Goal: Find contact information: Find contact information

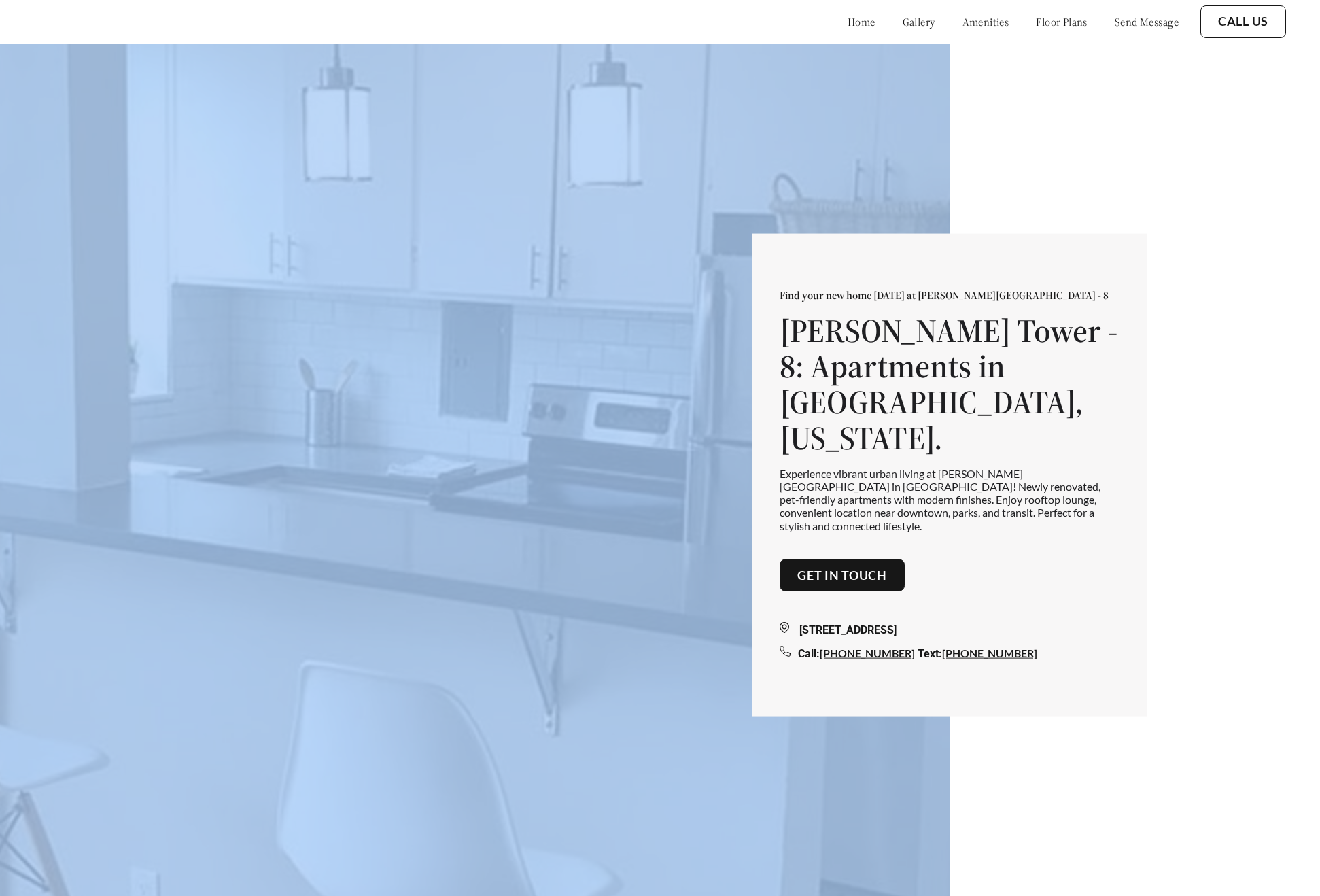
click at [1133, 267] on div "Find your new home [DATE] at [PERSON_NAME][GEOGRAPHIC_DATA] - 8 [PERSON_NAME][G…" at bounding box center [949, 475] width 394 height 483
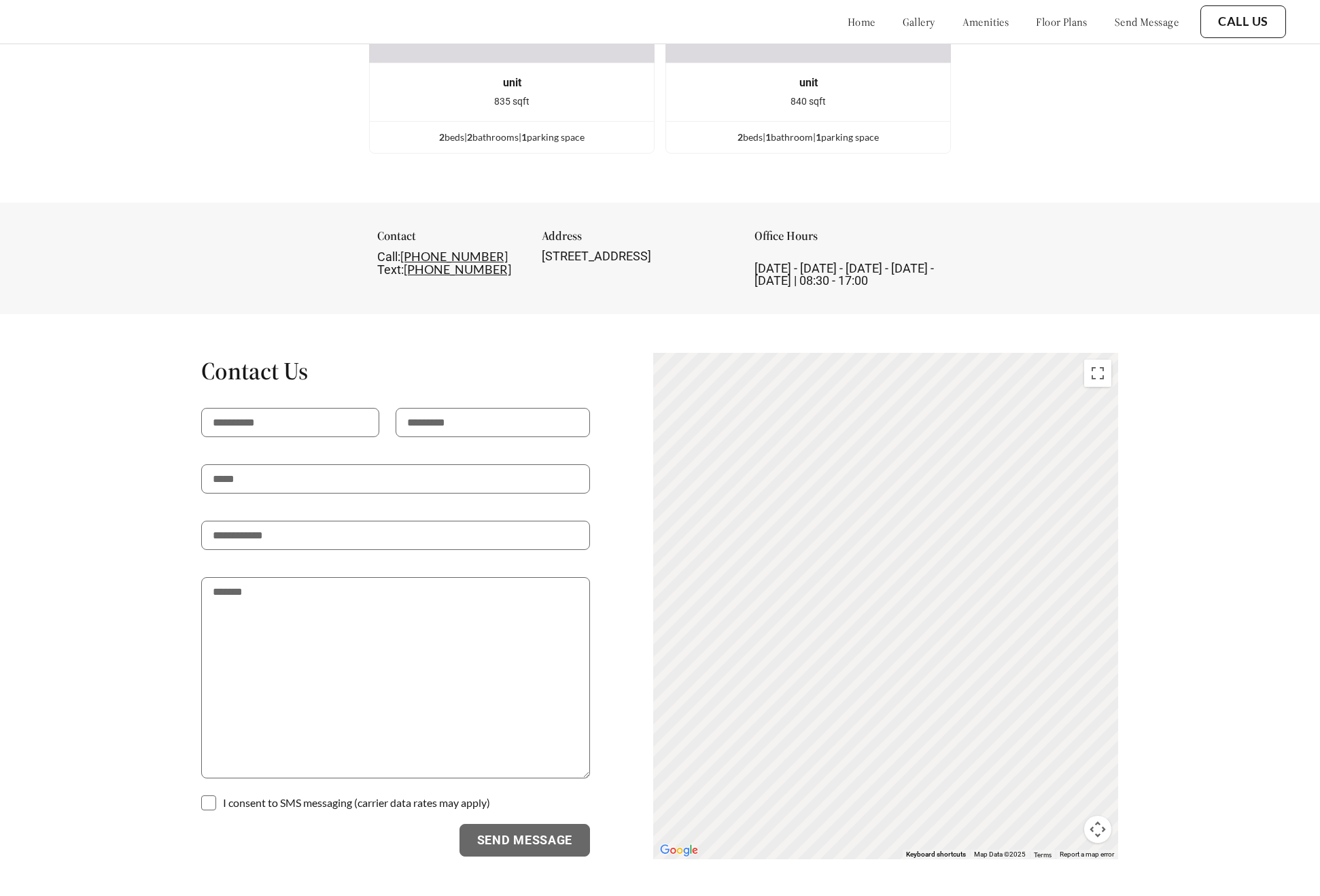
scroll to position [3096, 0]
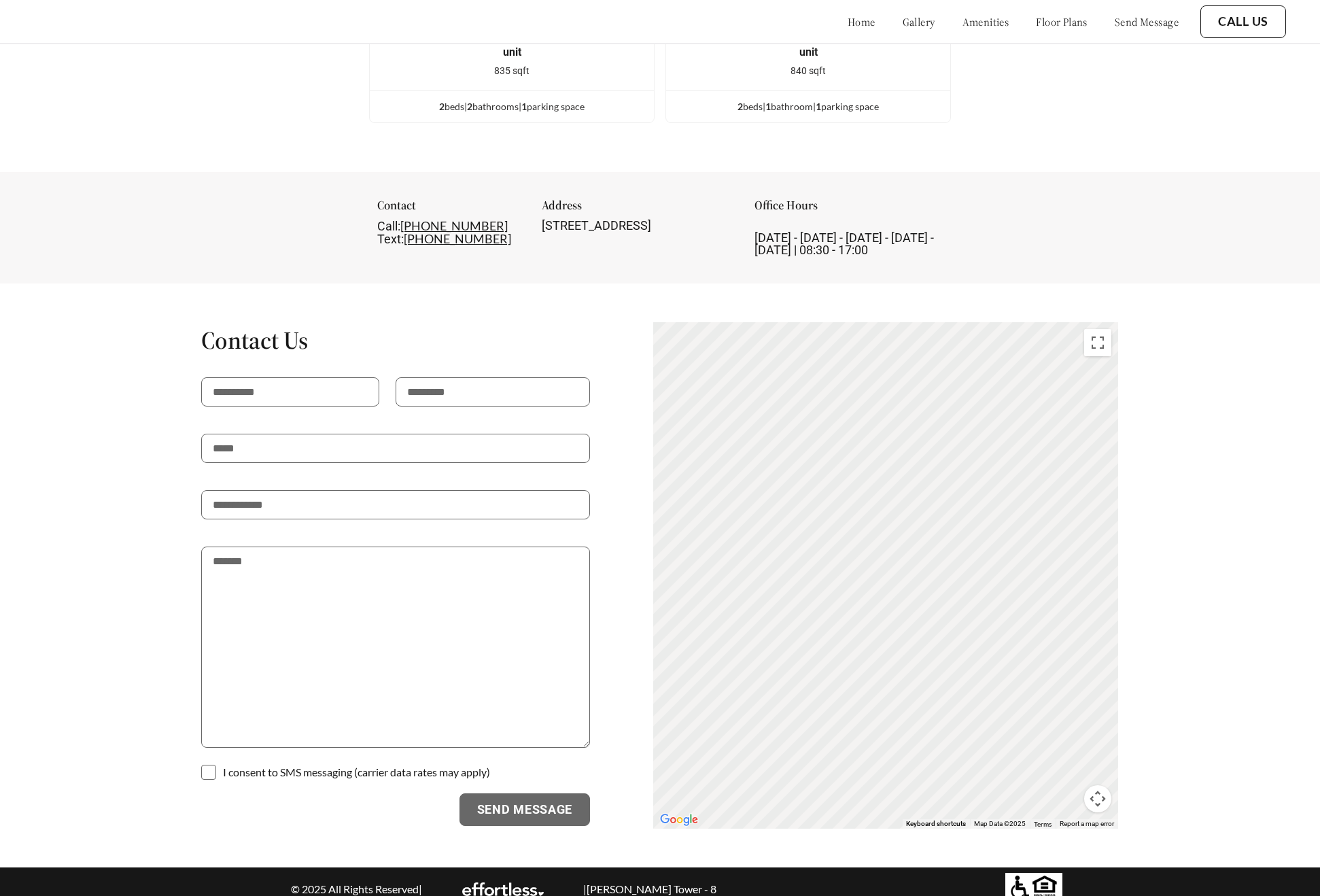
click at [1053, 257] on div "Contact Call: 650-416-8521 Text: 650-416-8521 Address 120 W 3rd Ave, San Mateo,…" at bounding box center [660, 228] width 1320 height 111
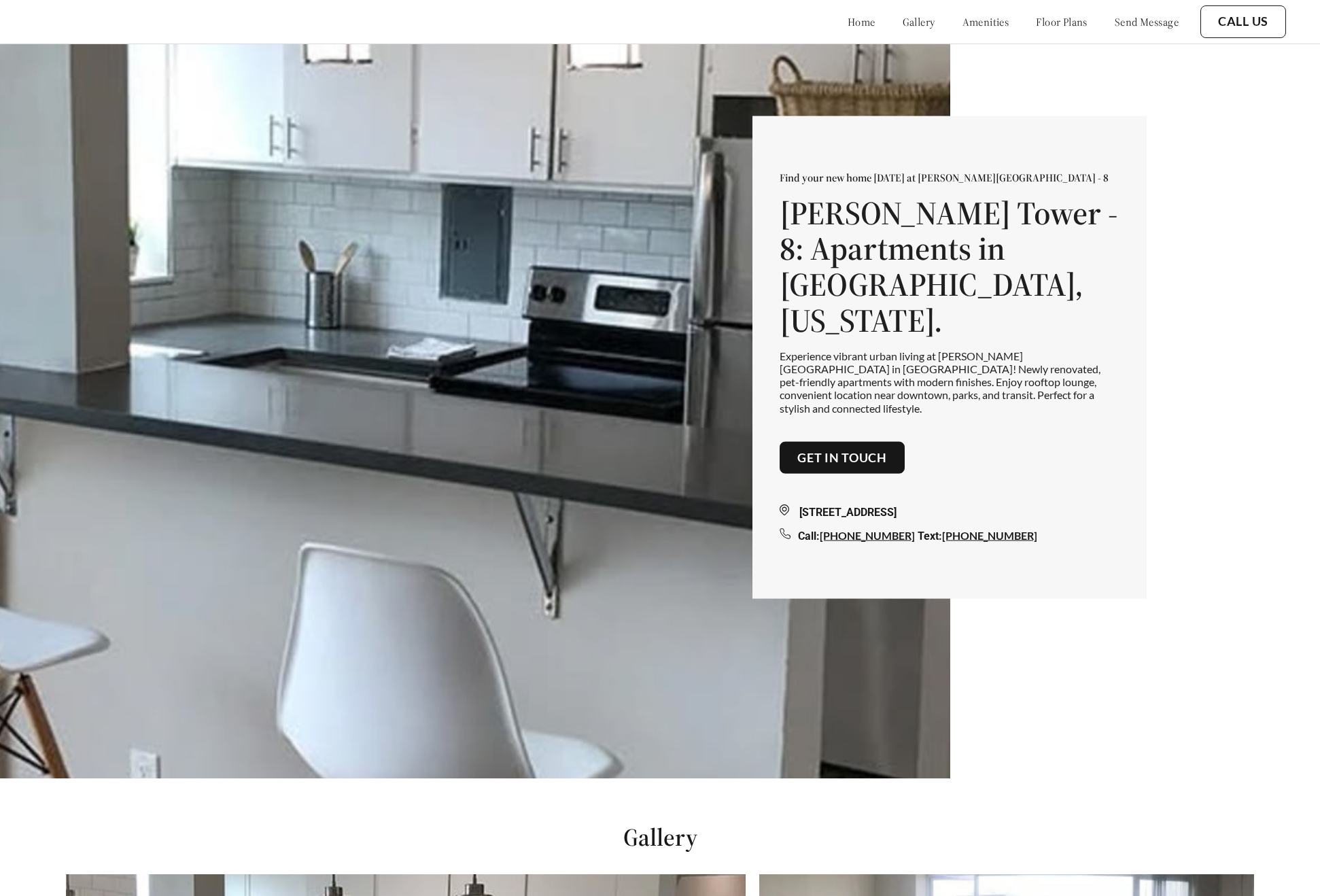
scroll to position [0, 0]
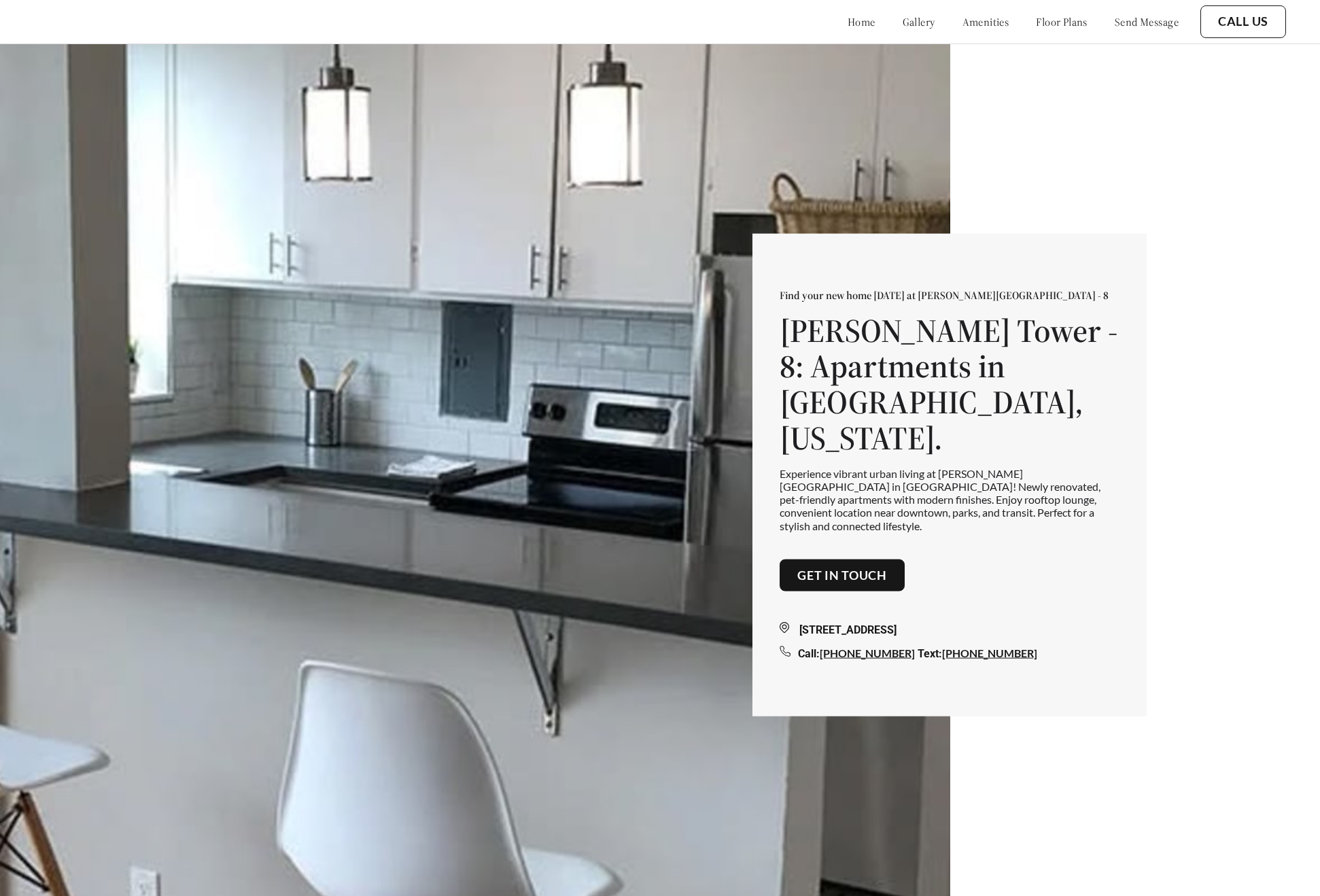
click at [1057, 194] on div "Find your new home [DATE] at [PERSON_NAME][GEOGRAPHIC_DATA] - 8 [PERSON_NAME][G…" at bounding box center [660, 470] width 1320 height 940
